Goal: Check status

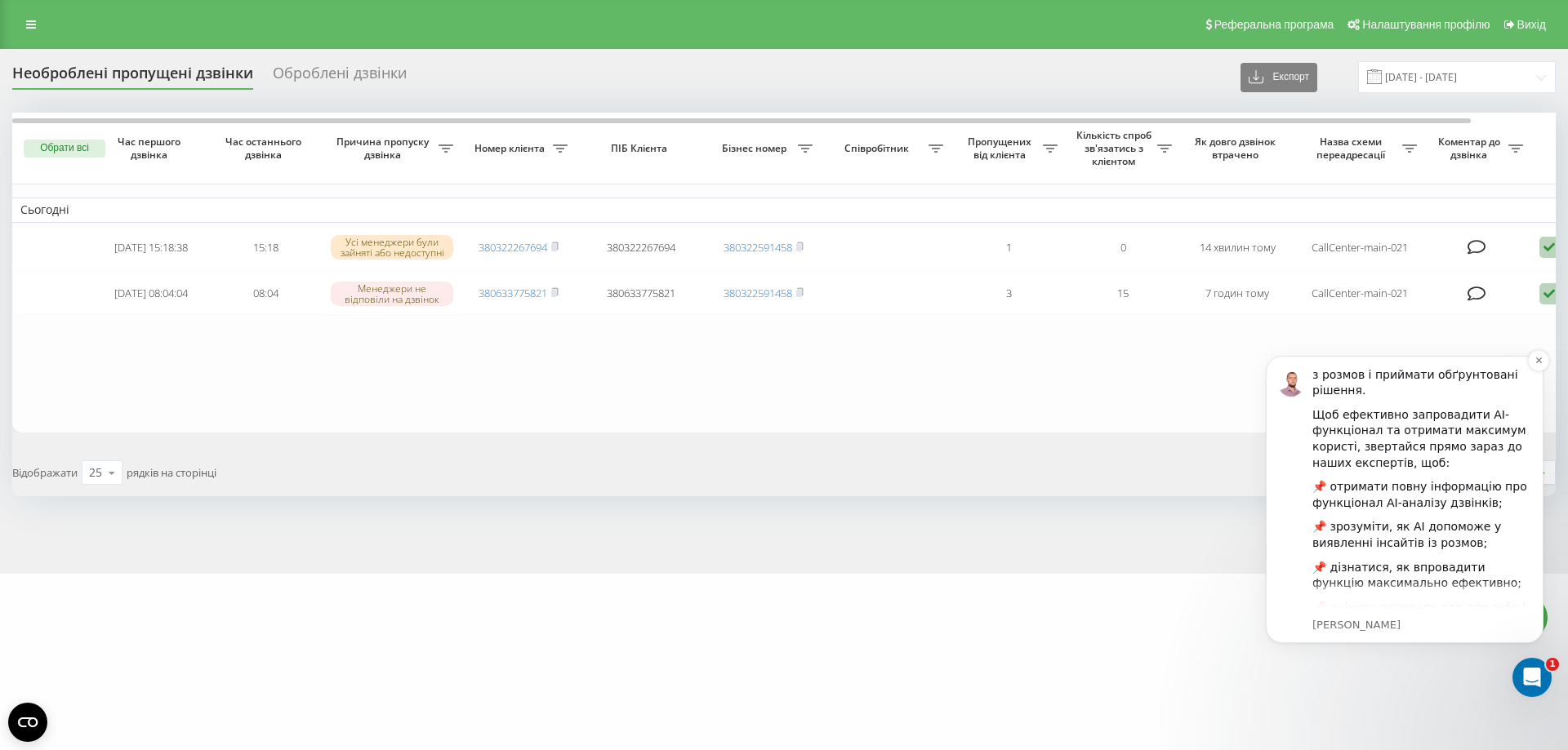
scroll to position [226, 0]
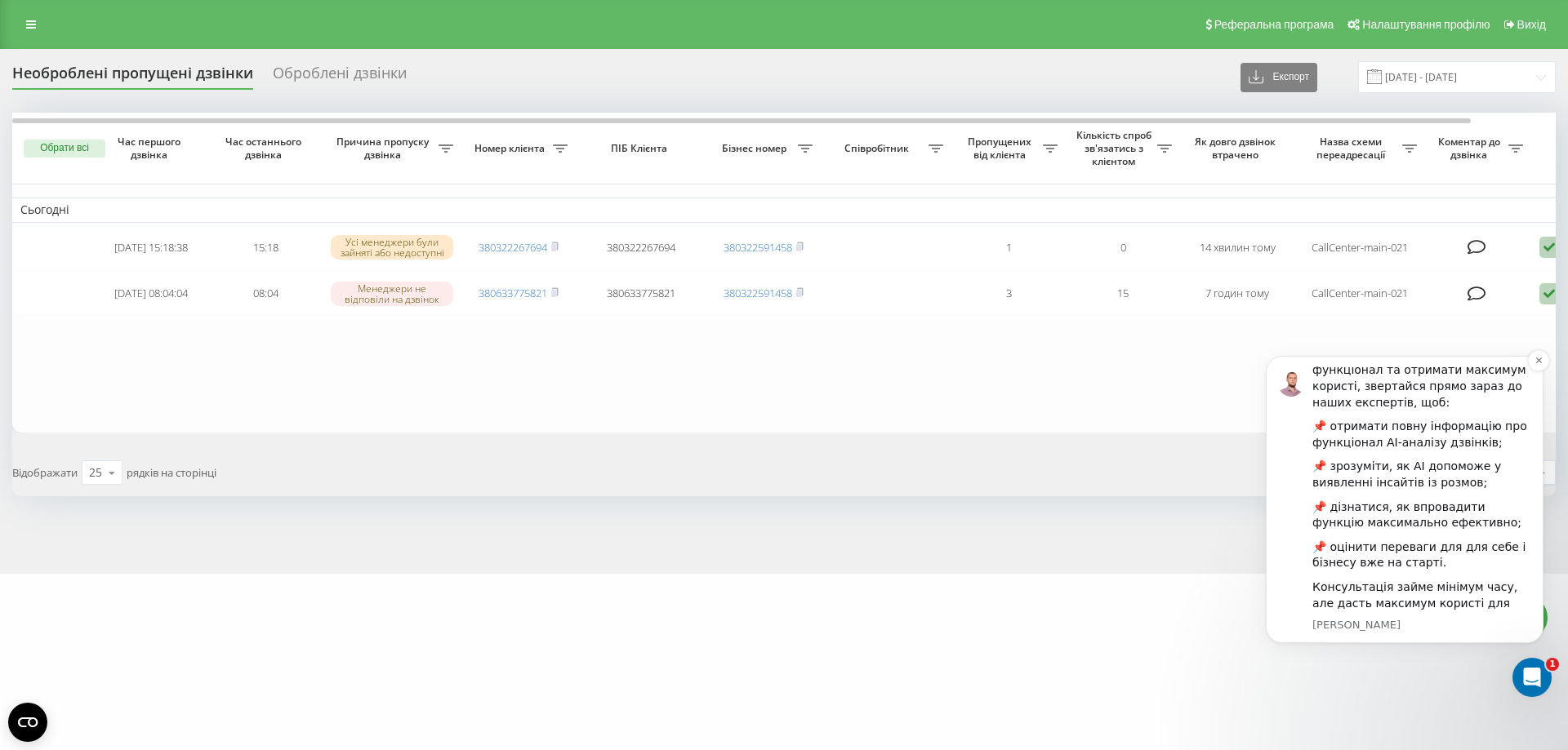
click at [1295, 380] on img "message notification from Oleksandr, Щойно. Мовна аналітика ШІ — це можливість …" at bounding box center [1291, 383] width 26 height 26
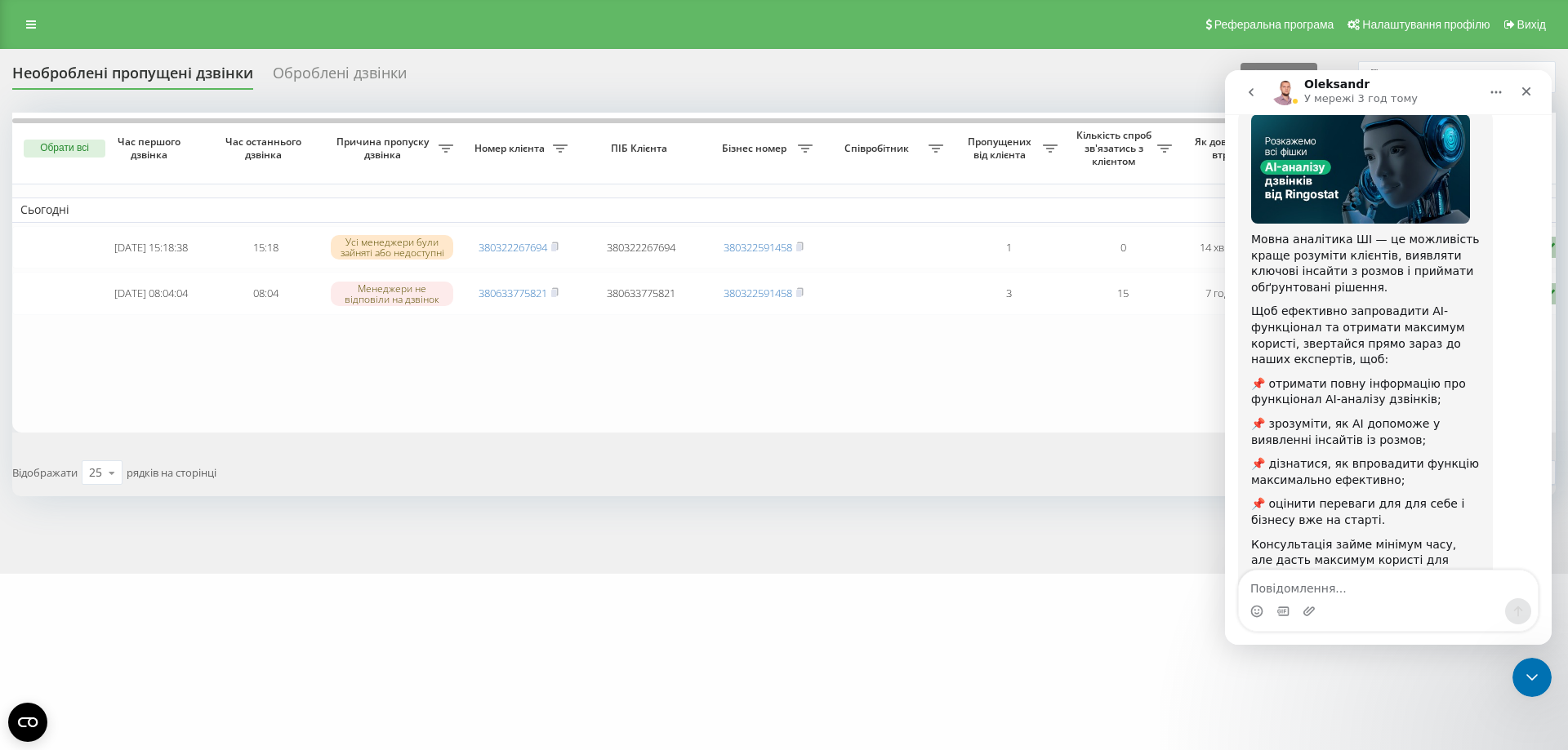
scroll to position [160, 0]
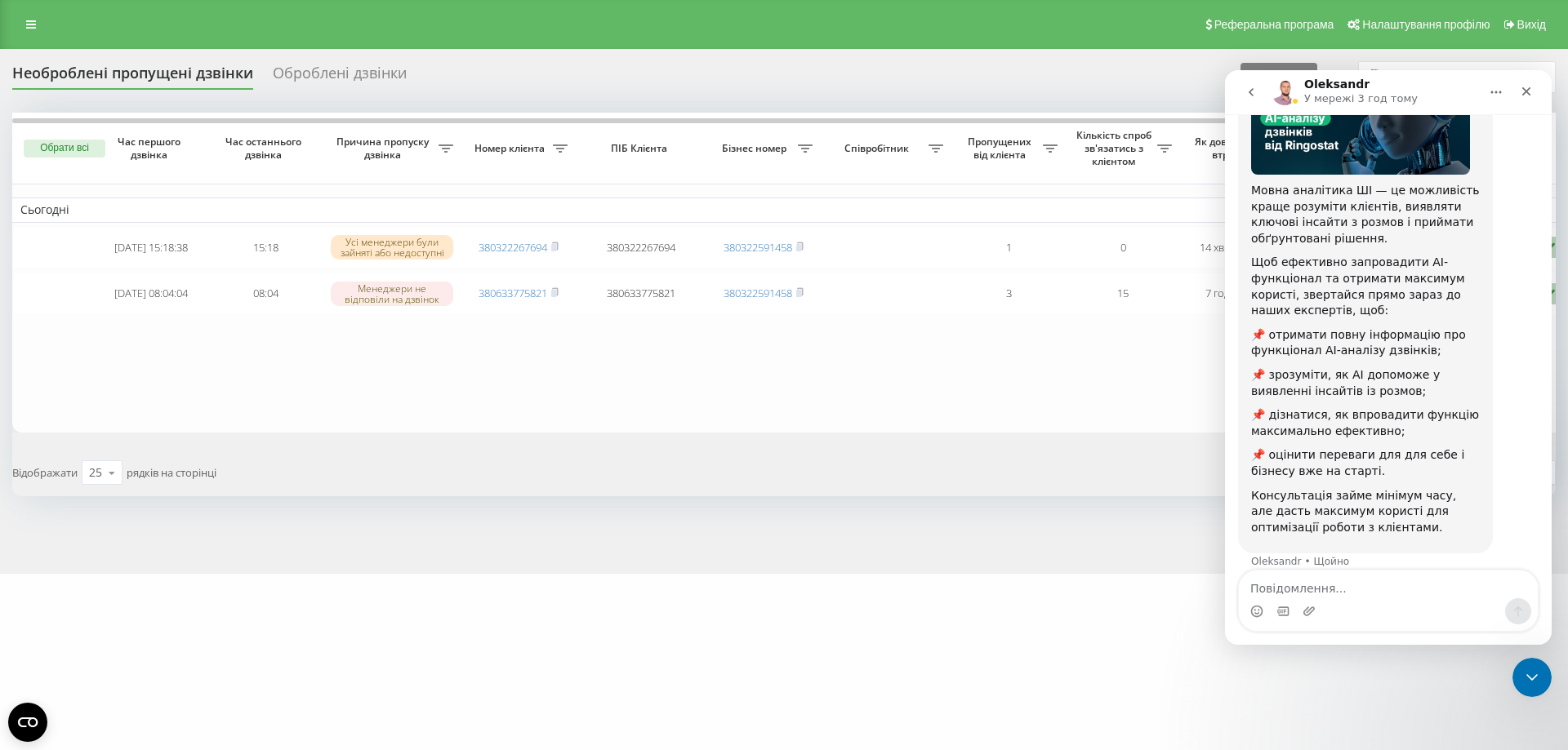
click at [1285, 99] on img "Месенджер Intercom" at bounding box center [1284, 91] width 26 height 26
click at [1527, 91] on icon "Закрити" at bounding box center [1526, 91] width 9 height 9
